Goal: Task Accomplishment & Management: Use online tool/utility

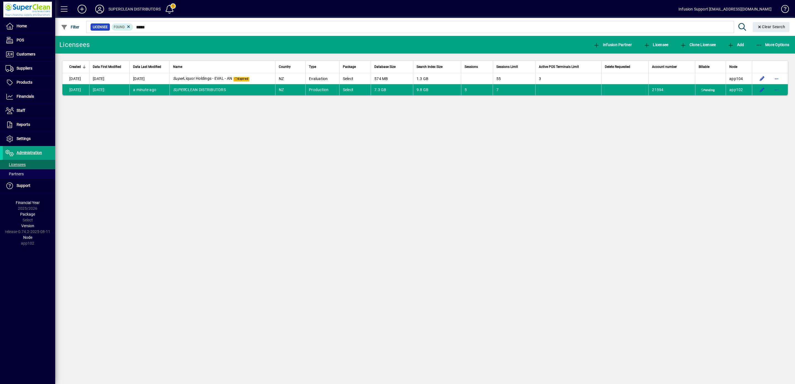
click at [22, 138] on span "Settings" at bounding box center [24, 138] width 14 height 4
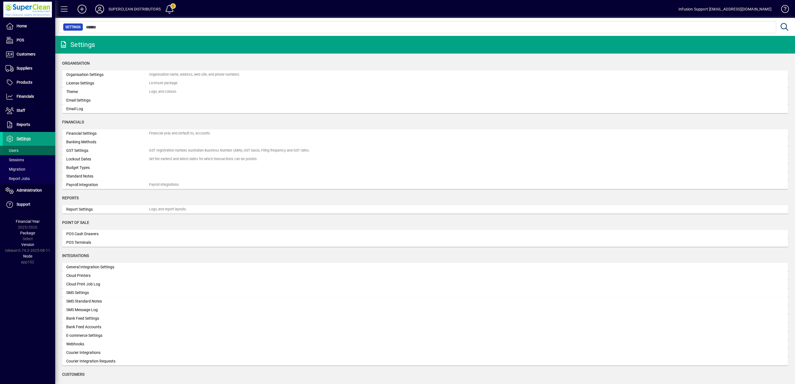
click at [20, 152] on span at bounding box center [29, 150] width 52 height 13
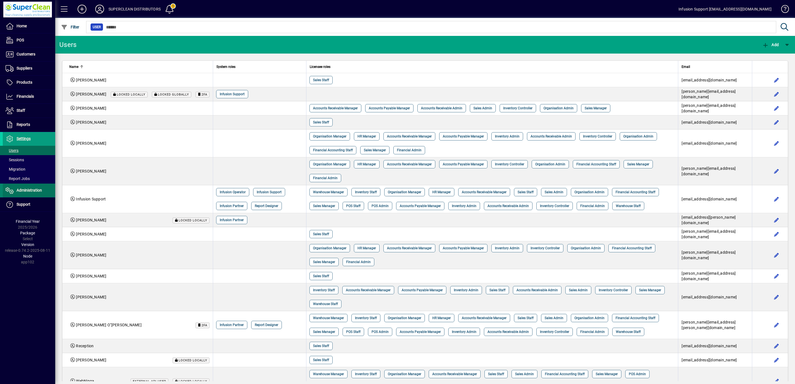
click at [34, 188] on span at bounding box center [29, 190] width 52 height 13
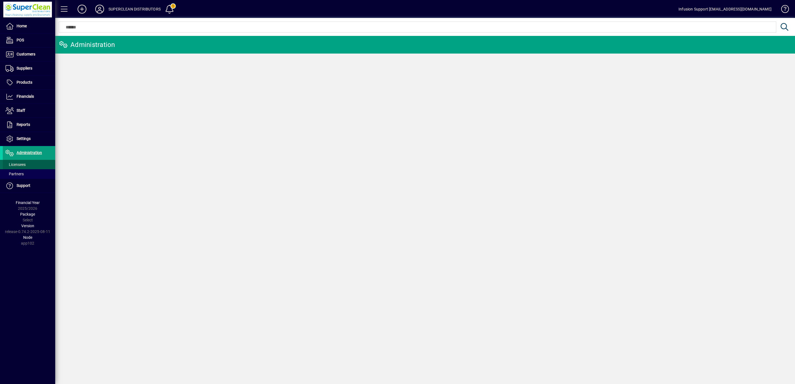
click at [14, 164] on span "Licensees" at bounding box center [16, 164] width 20 height 4
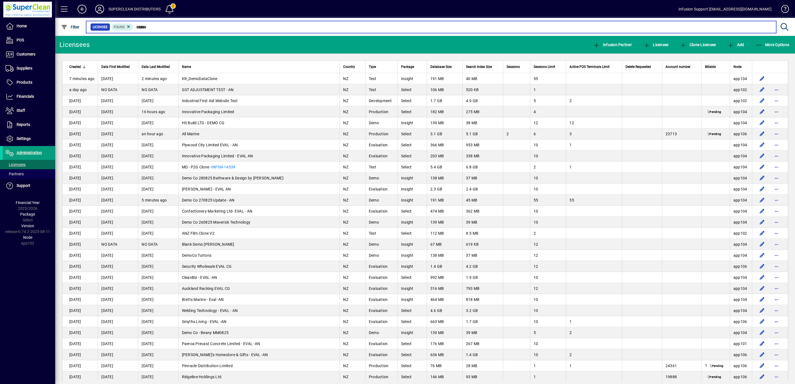
click at [158, 27] on input "text" at bounding box center [452, 27] width 639 height 8
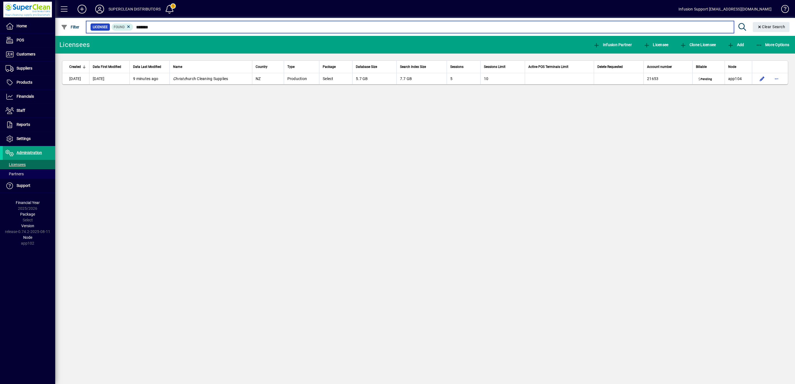
type input "*******"
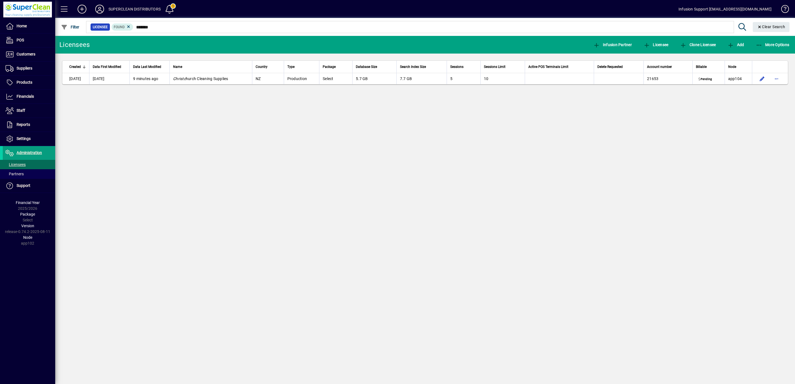
click at [384, 46] on mat-toolbar-row "Licensees Infusion Partner Licensee Clone Licensee Add More Options" at bounding box center [425, 45] width 740 height 18
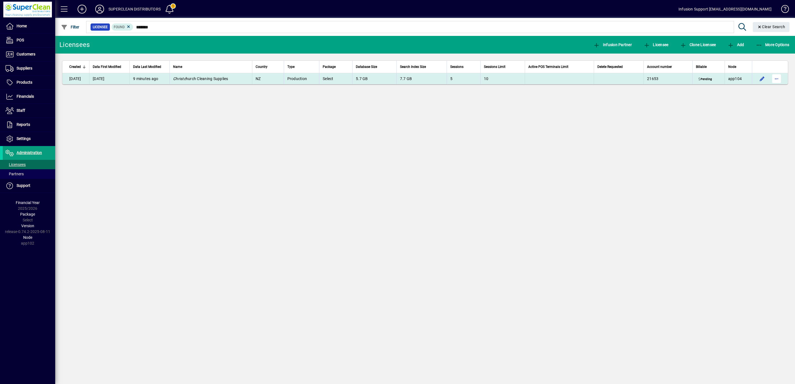
click at [780, 80] on span "button" at bounding box center [776, 78] width 13 height 13
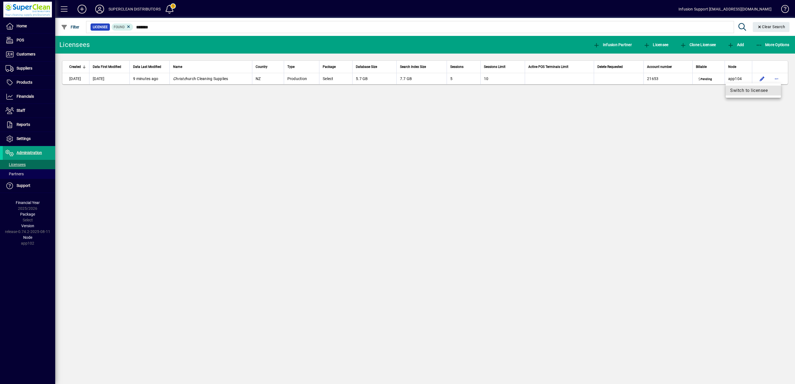
drag, startPoint x: 756, startPoint y: 88, endPoint x: 744, endPoint y: 89, distance: 11.9
click at [755, 88] on span "Switch to licensee" at bounding box center [753, 90] width 46 height 7
